Goal: Task Accomplishment & Management: Manage account settings

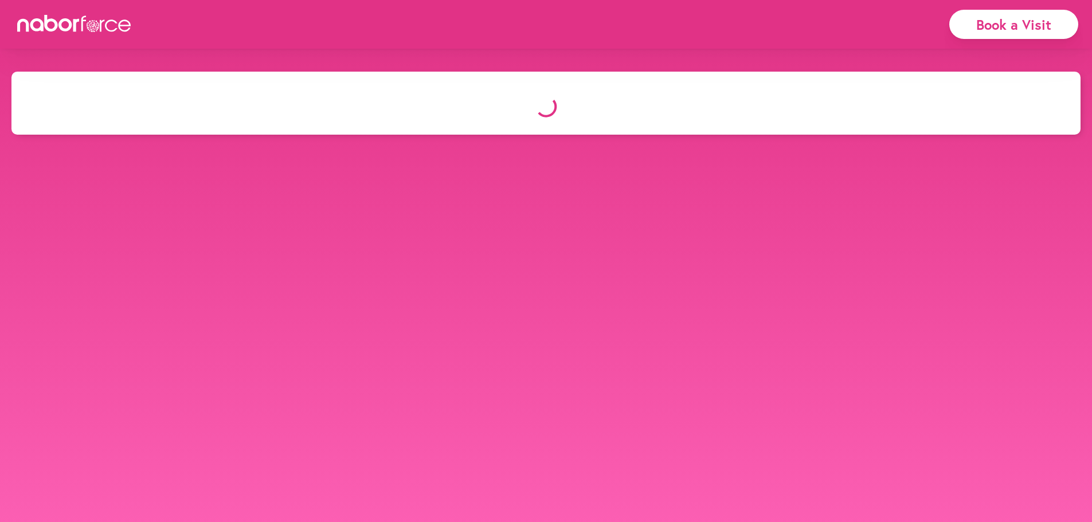
click at [82, 24] on icon at bounding box center [74, 23] width 115 height 17
click at [55, 24] on icon at bounding box center [74, 23] width 115 height 17
click at [993, 22] on div "Book a Visit" at bounding box center [1014, 24] width 129 height 29
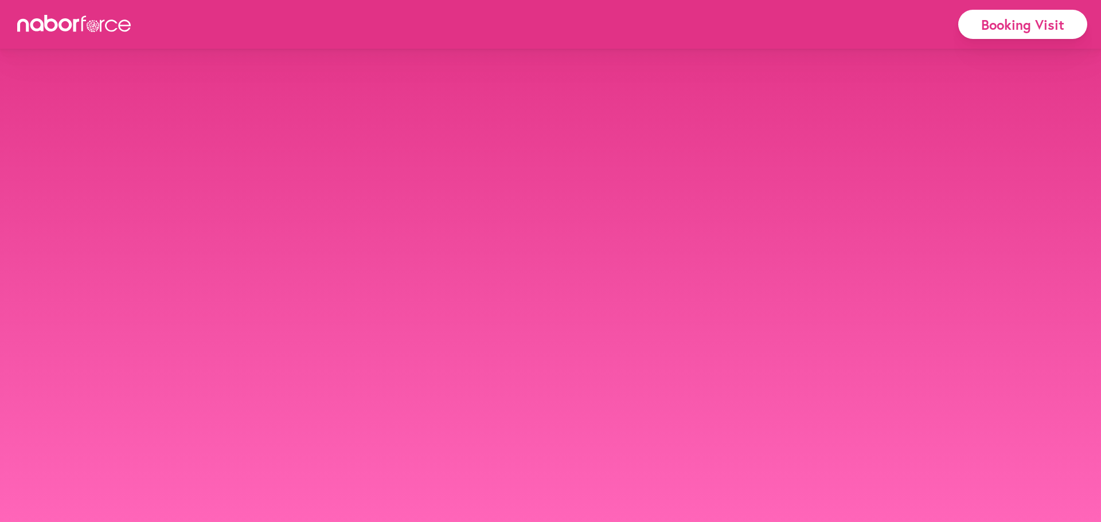
click at [63, 18] on icon at bounding box center [74, 23] width 115 height 17
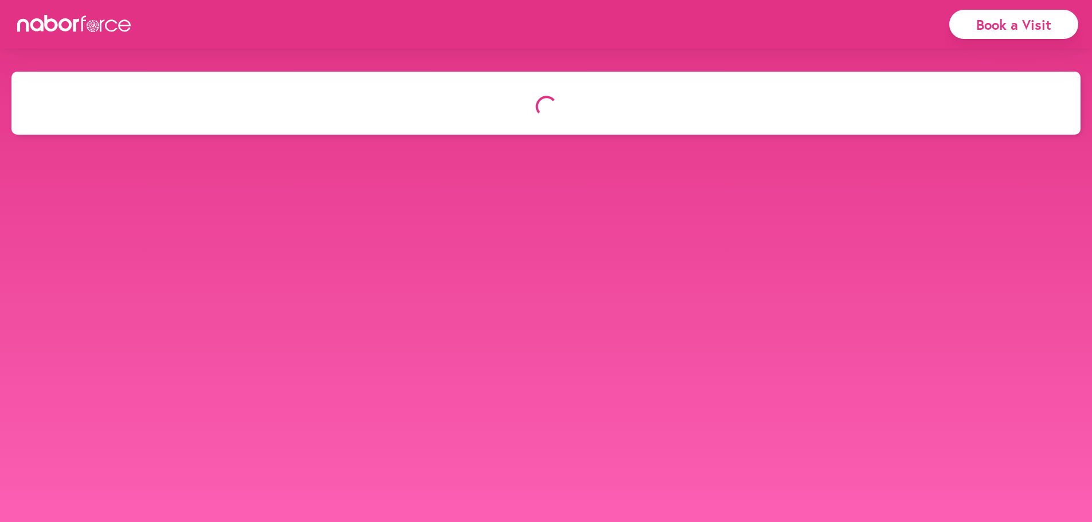
click at [89, 30] on icon at bounding box center [74, 23] width 115 height 17
